Goal: Task Accomplishment & Management: Use online tool/utility

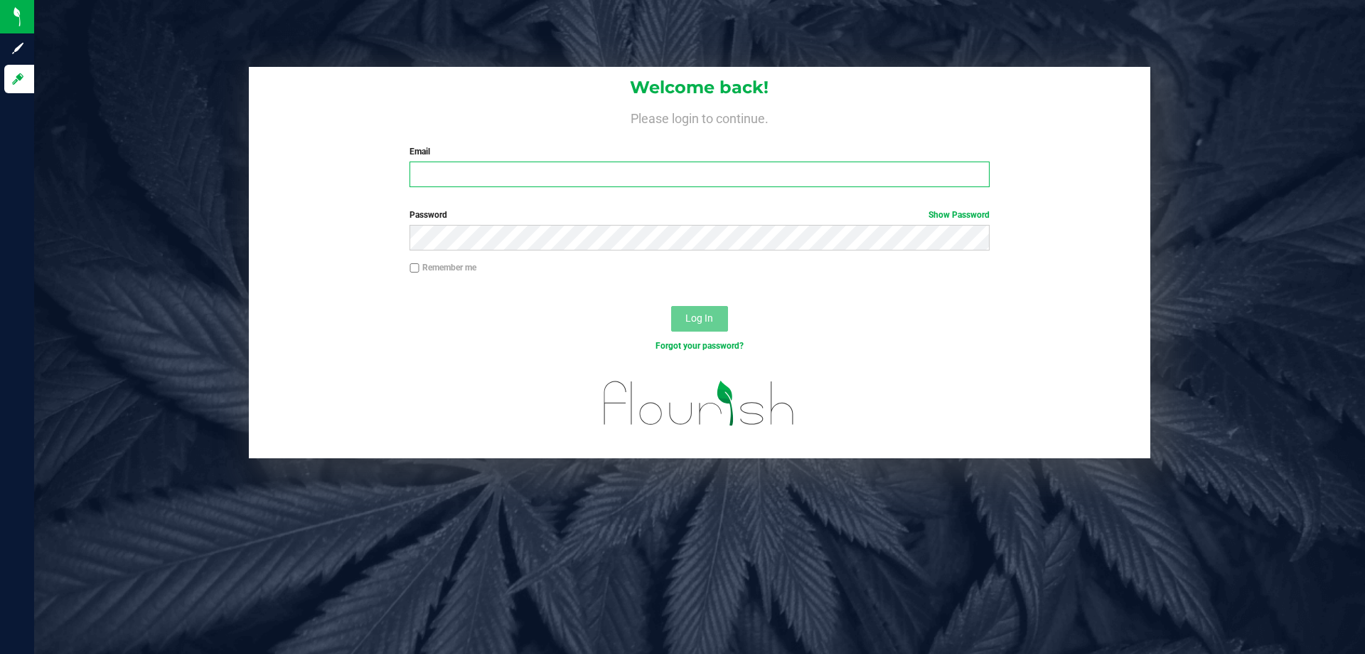
click at [474, 164] on input "Email" at bounding box center [700, 174] width 580 height 26
type input "[EMAIL_ADDRESS][DOMAIN_NAME]"
click at [671, 306] on button "Log In" at bounding box center [699, 319] width 57 height 26
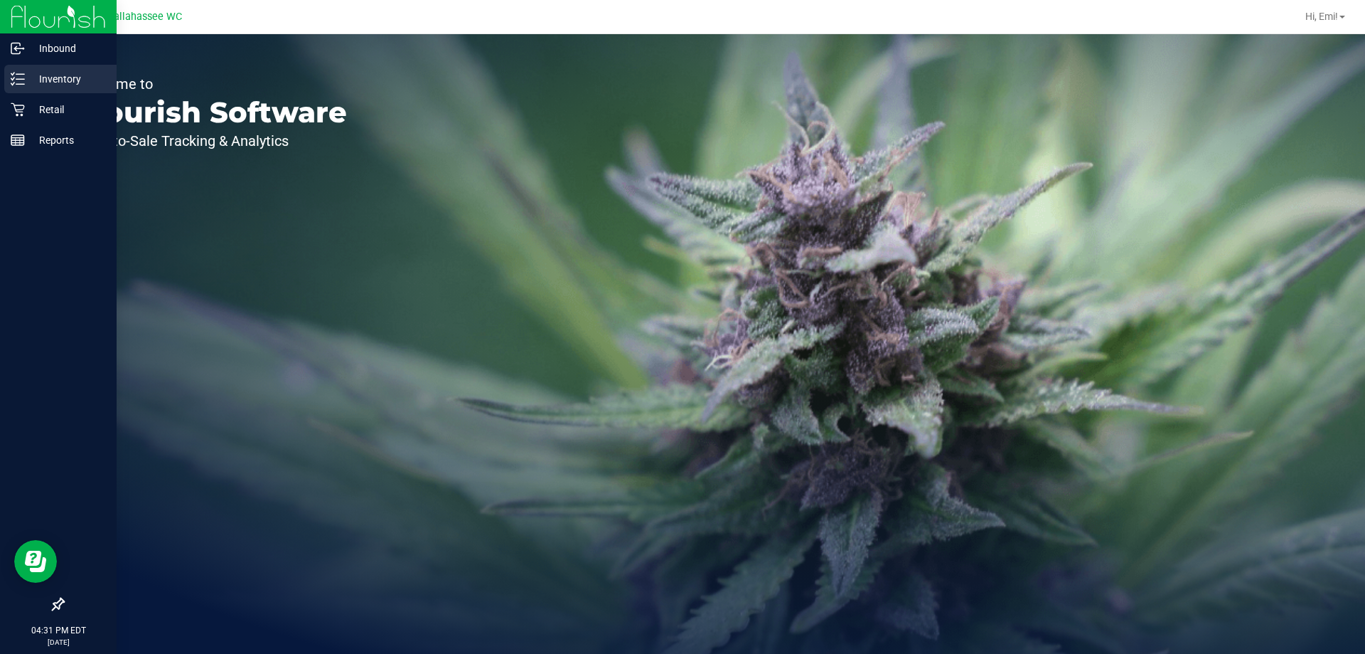
click at [23, 75] on icon at bounding box center [18, 79] width 14 height 14
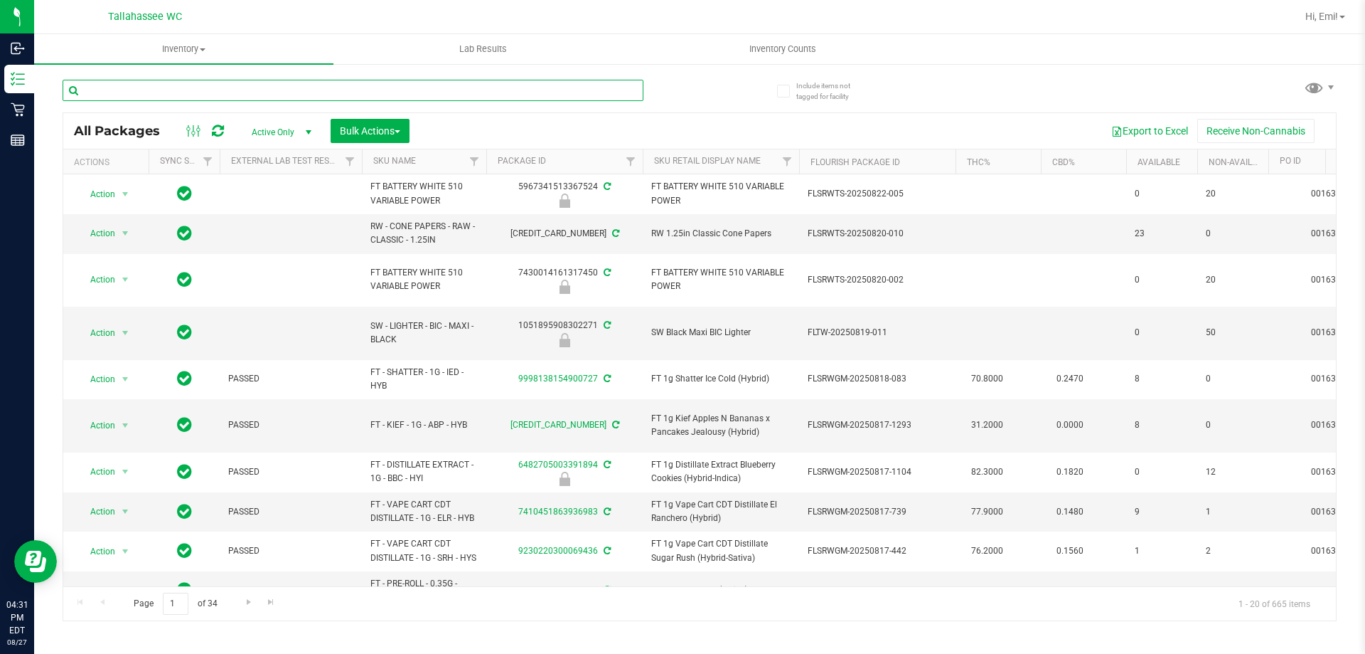
click at [198, 92] on input "text" at bounding box center [353, 90] width 581 height 21
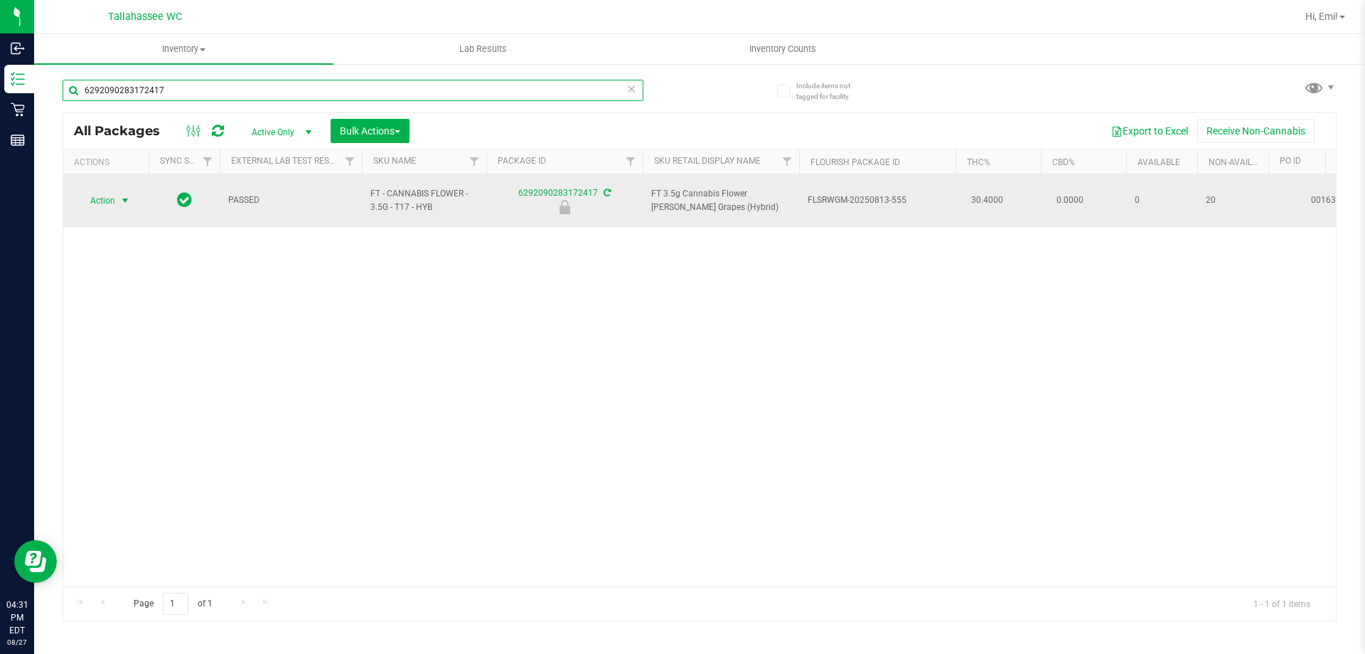
type input "6292090283172417"
click at [121, 196] on span "select" at bounding box center [124, 200] width 11 height 11
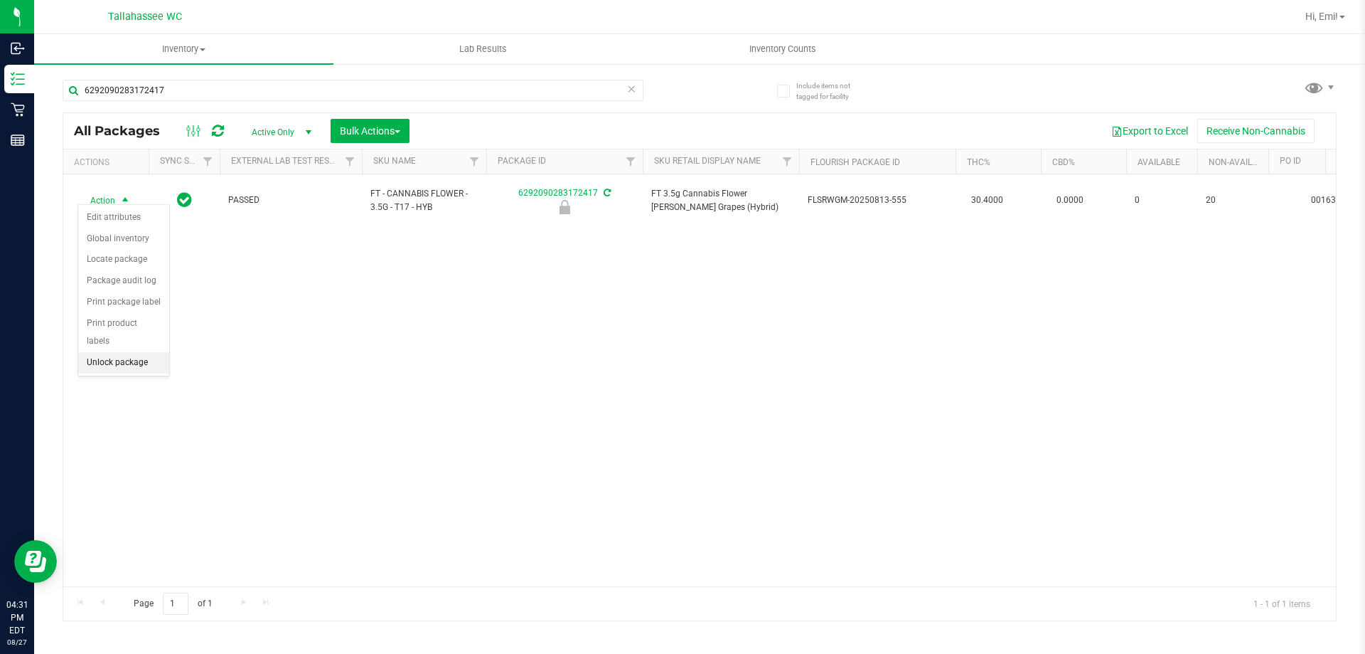
click at [147, 352] on li "Unlock package" at bounding box center [123, 362] width 91 height 21
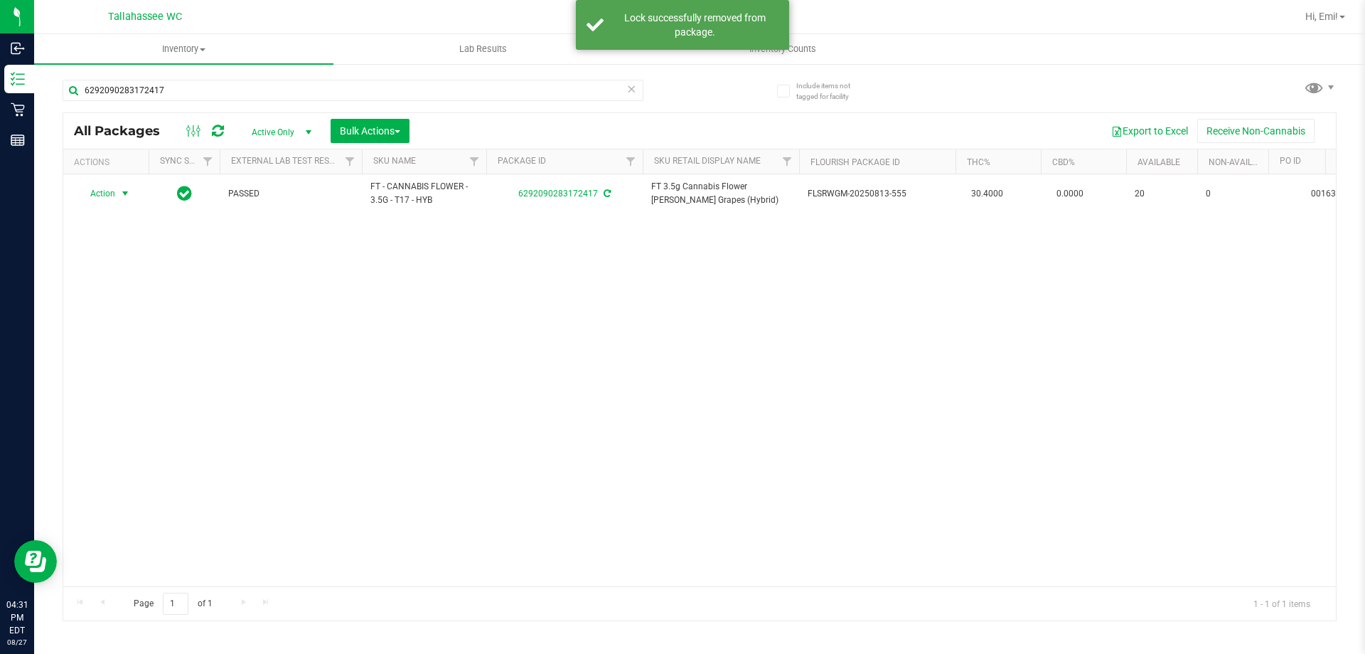
click at [124, 199] on span "select" at bounding box center [124, 193] width 11 height 11
click at [175, 343] on li "Print package label" at bounding box center [133, 344] width 110 height 21
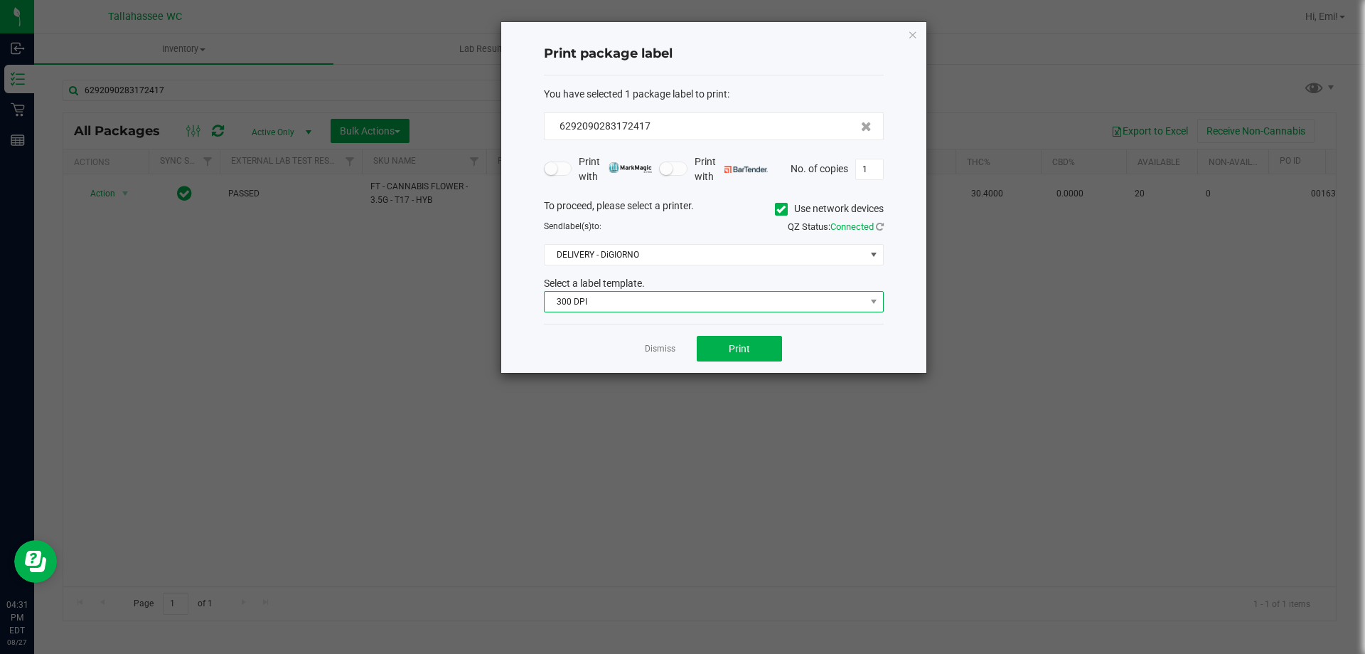
click at [629, 304] on span "300 DPI" at bounding box center [705, 302] width 321 height 20
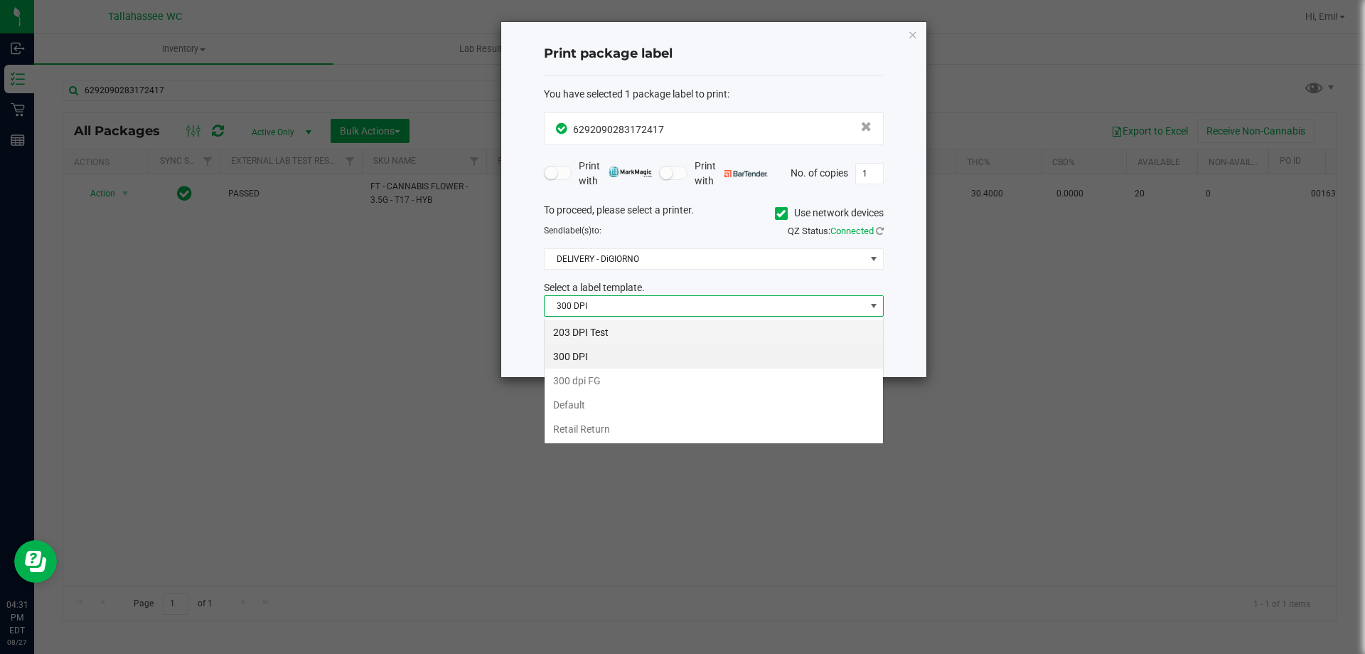
scroll to position [21, 340]
click at [610, 335] on li "203 DPI Test" at bounding box center [714, 332] width 338 height 24
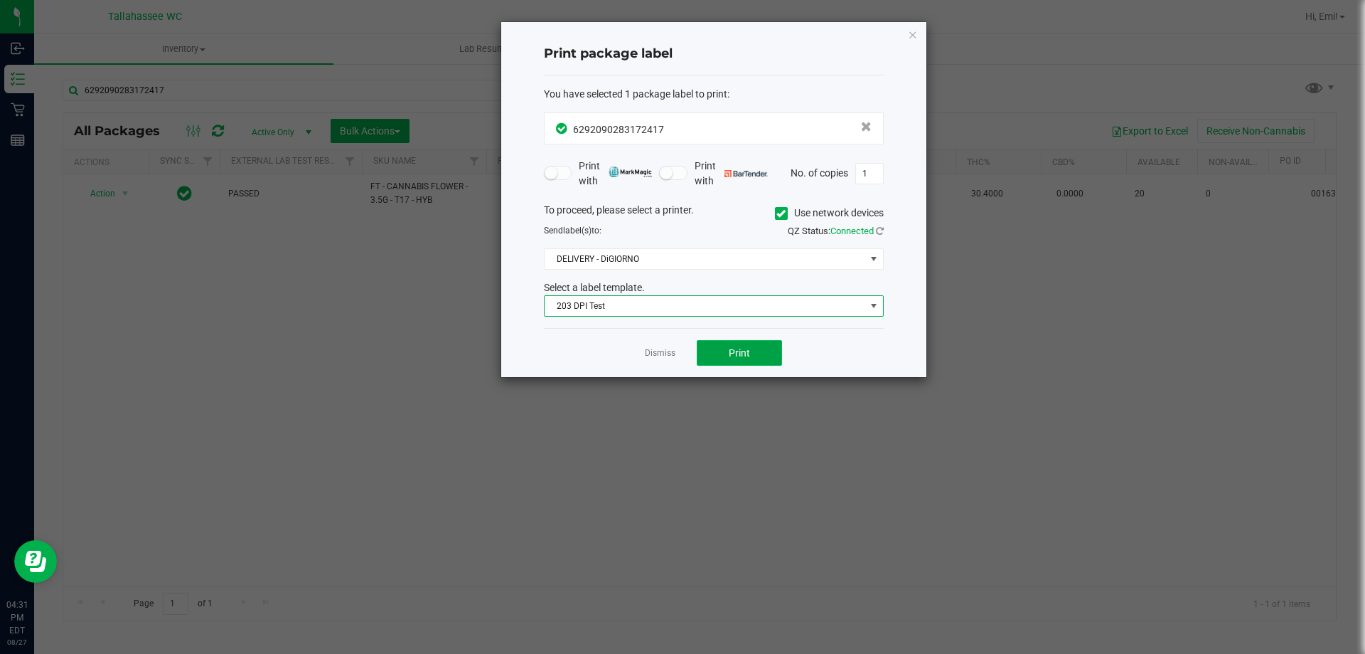
click at [727, 344] on button "Print" at bounding box center [739, 353] width 85 height 26
